Goal: Transaction & Acquisition: Subscribe to service/newsletter

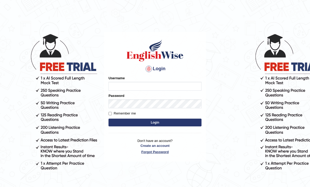
click at [156, 149] on p "Don't have an account? Create an account Forgot Password" at bounding box center [155, 146] width 93 height 16
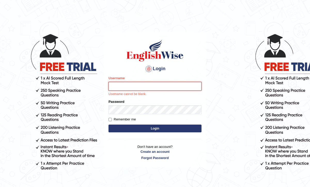
click at [132, 88] on input "Username" at bounding box center [155, 86] width 93 height 9
type input "Raynice"
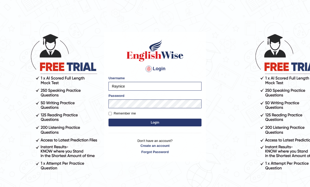
click at [157, 122] on button "Login" at bounding box center [155, 122] width 93 height 8
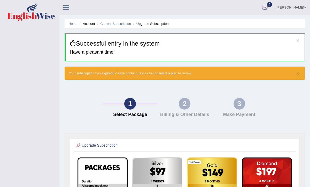
click at [269, 8] on div at bounding box center [265, 8] width 8 height 8
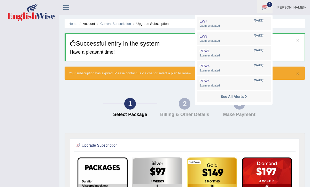
click at [68, 9] on icon at bounding box center [66, 7] width 6 height 7
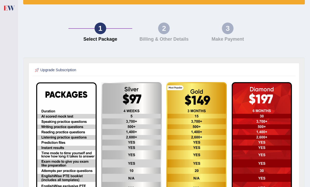
scroll to position [20, 0]
